Goal: Transaction & Acquisition: Purchase product/service

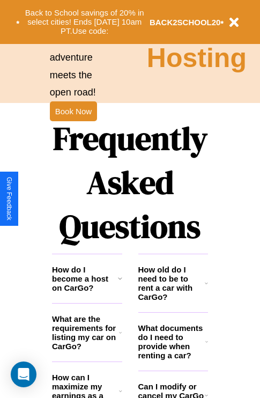
scroll to position [1300, 0]
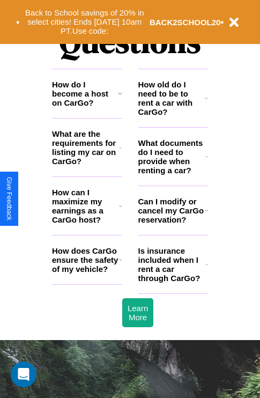
click at [207, 269] on icon at bounding box center [207, 264] width 3 height 9
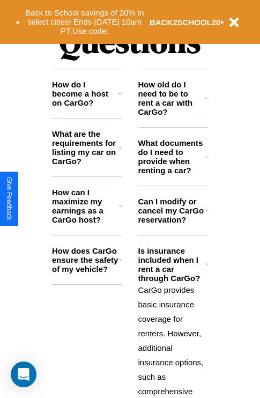
click at [120, 210] on icon at bounding box center [120, 206] width 3 height 9
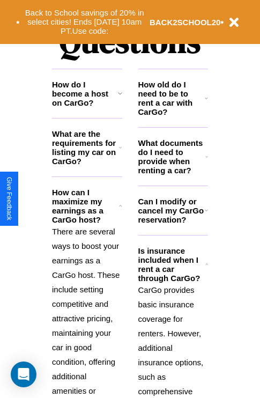
click at [87, 107] on h3 "How do I become a host on CarGo?" at bounding box center [85, 93] width 66 height 27
click at [206, 215] on icon at bounding box center [206, 210] width 3 height 9
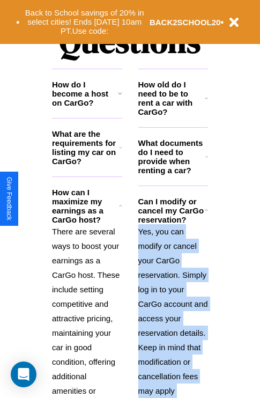
click at [207, 103] on icon at bounding box center [206, 98] width 3 height 9
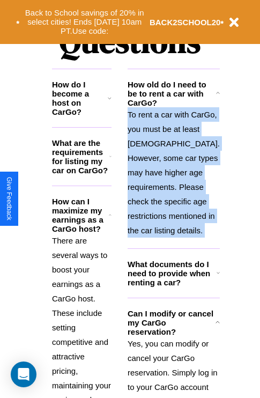
click at [173, 209] on p "To rent a car with CarGo, you must be at least 21 years old. However, some car …" at bounding box center [174, 172] width 92 height 130
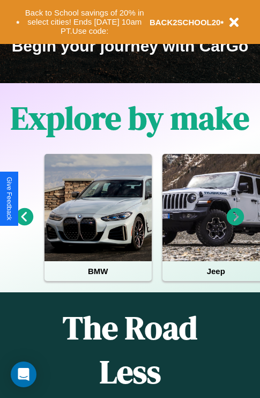
scroll to position [165, 0]
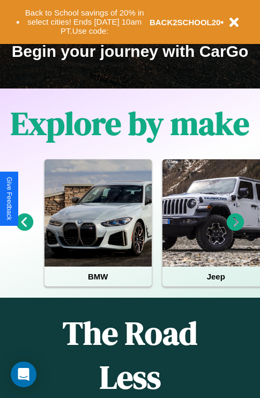
click at [24, 230] on icon at bounding box center [25, 223] width 18 height 18
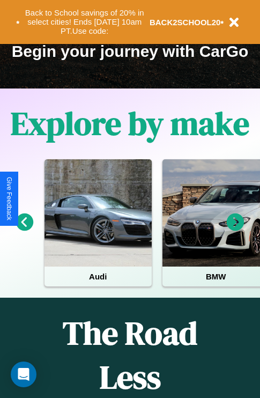
click at [236, 230] on icon at bounding box center [236, 223] width 18 height 18
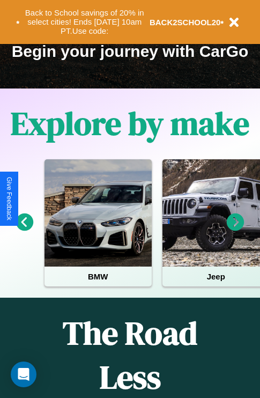
click at [24, 230] on icon at bounding box center [25, 223] width 18 height 18
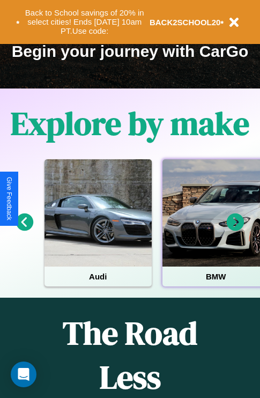
click at [215, 230] on div at bounding box center [216, 212] width 107 height 107
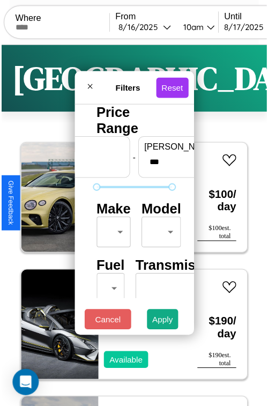
scroll to position [32, 0]
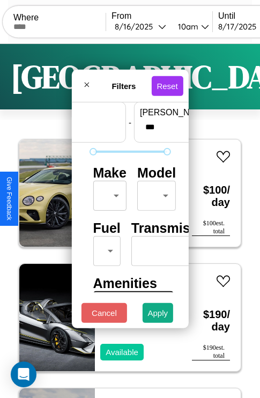
click at [108, 193] on body "CarGo Where From 8 / 16 / 2025 10am Until 8 / 17 / 2025 10am Become a Host Logi…" at bounding box center [130, 221] width 260 height 443
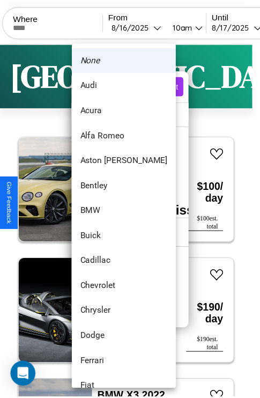
scroll to position [20, 0]
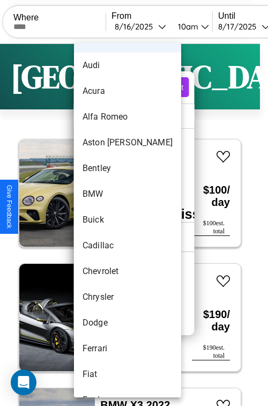
click at [107, 220] on li "Buick" at bounding box center [127, 220] width 107 height 26
type input "*****"
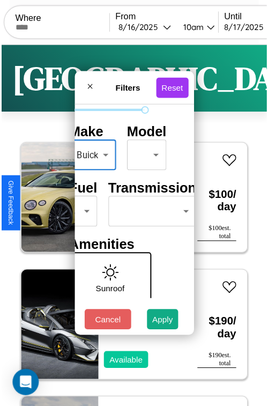
scroll to position [87, 34]
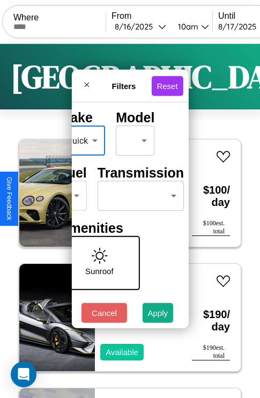
click at [138, 193] on body "CarGo Where From 8 / 16 / 2025 10am Until 8 / 17 / 2025 10am Become a Host Logi…" at bounding box center [130, 221] width 260 height 443
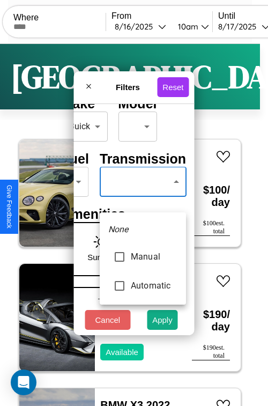
type input "*********"
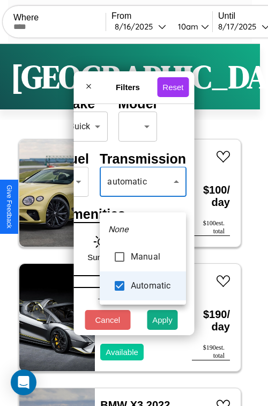
click at [143, 198] on div at bounding box center [134, 203] width 268 height 406
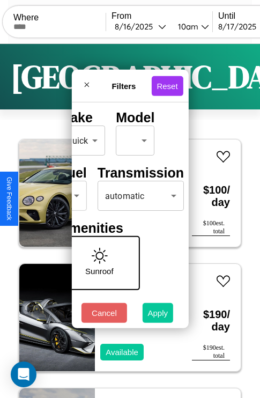
click at [158, 316] on button "Apply" at bounding box center [158, 313] width 31 height 20
